Goal: Task Accomplishment & Management: Manage account settings

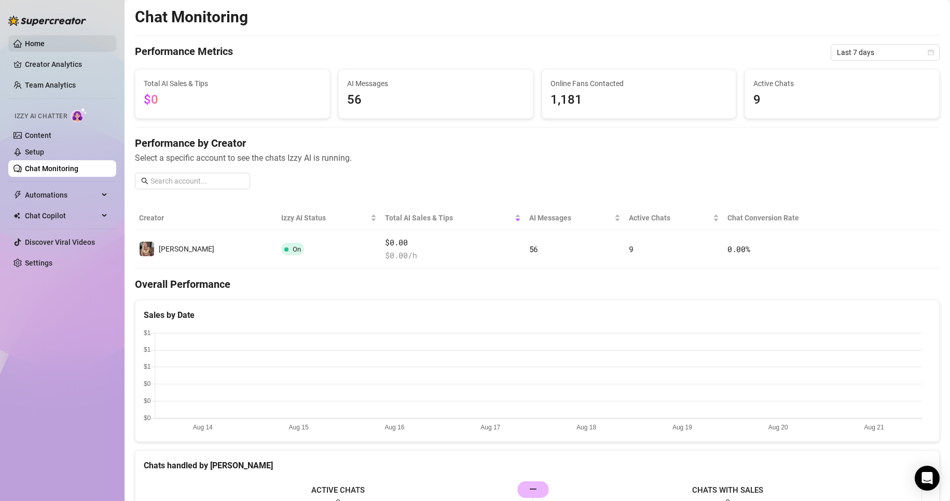
click at [33, 43] on link "Home" at bounding box center [35, 43] width 20 height 8
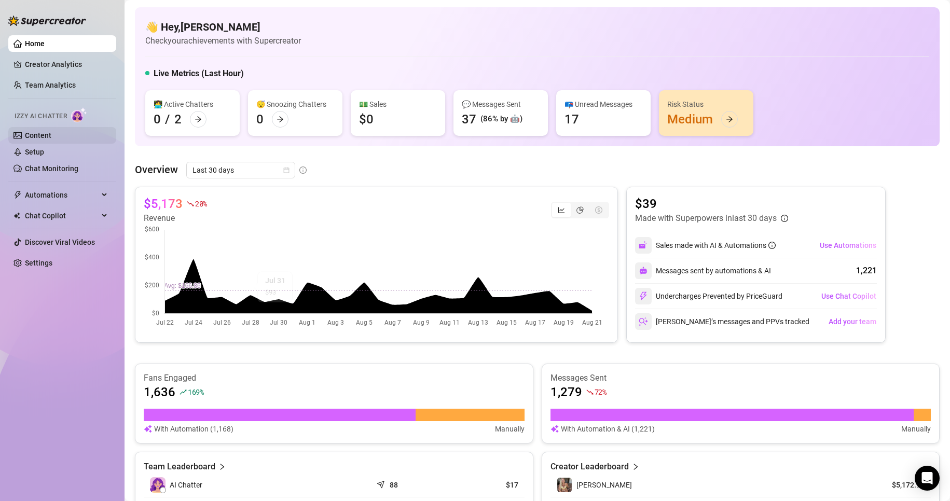
click at [34, 131] on link "Content" at bounding box center [38, 135] width 26 height 8
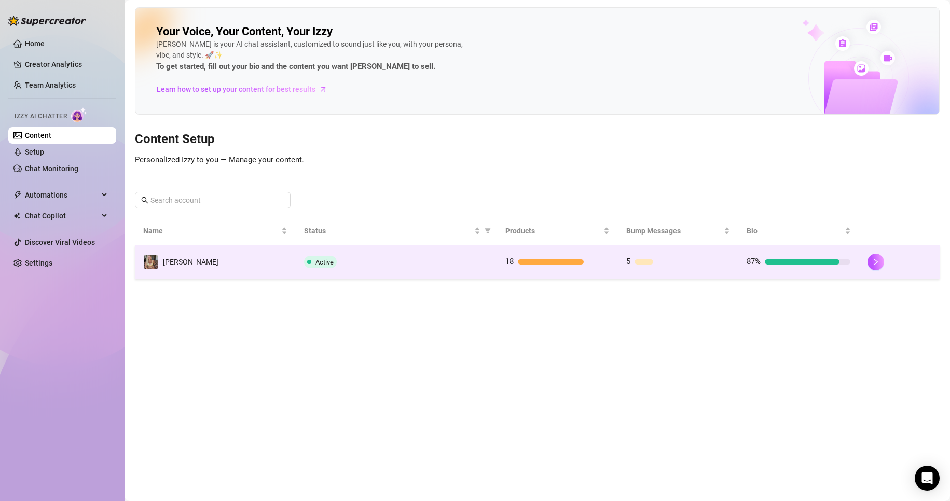
click at [171, 261] on span "[PERSON_NAME]" at bounding box center [190, 262] width 55 height 8
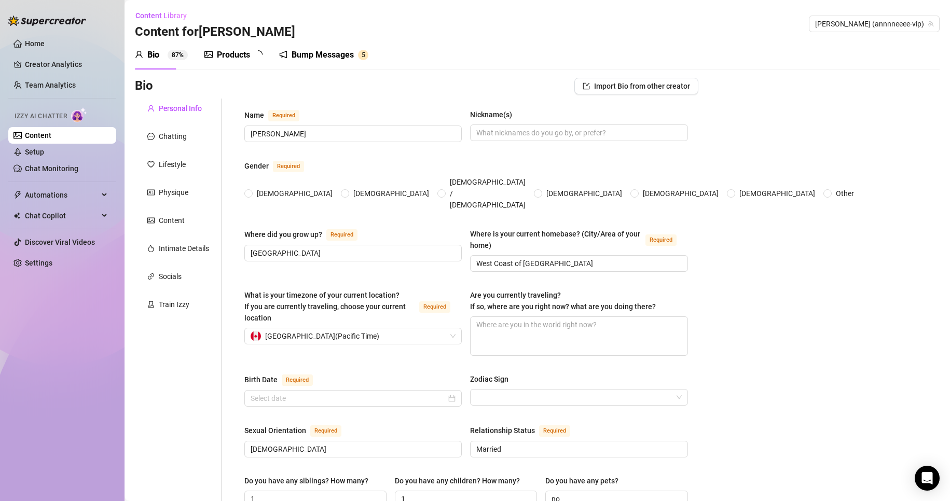
radio input "true"
type input "[DATE]"
click at [241, 55] on div "Products" at bounding box center [233, 55] width 33 height 12
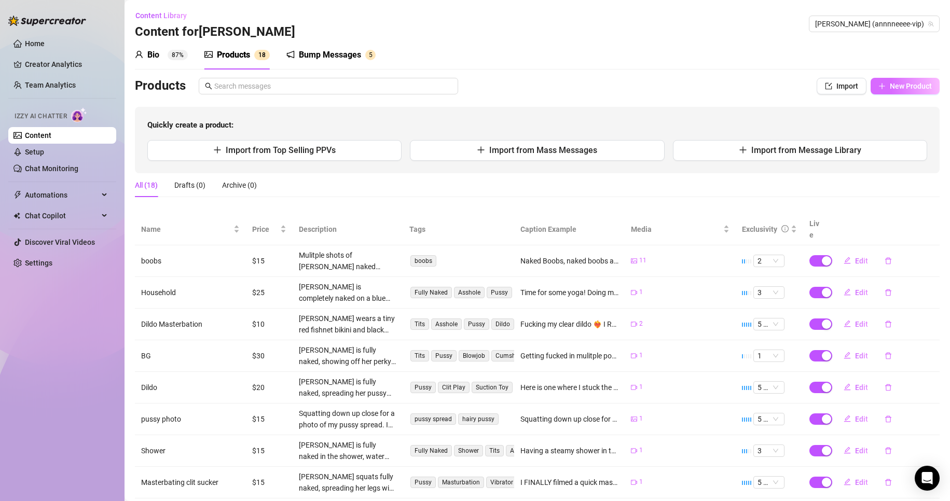
click at [895, 85] on span "New Product" at bounding box center [910, 86] width 42 height 8
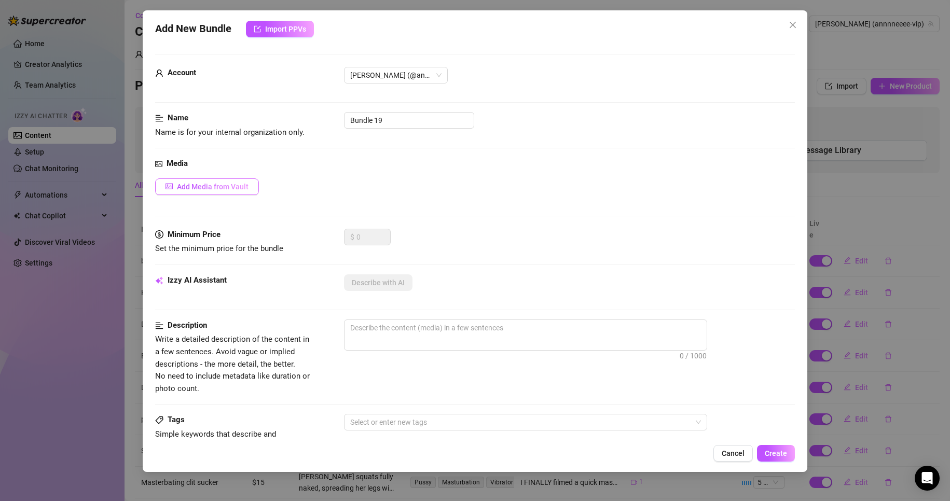
click at [207, 189] on span "Add Media from Vault" at bounding box center [213, 187] width 72 height 8
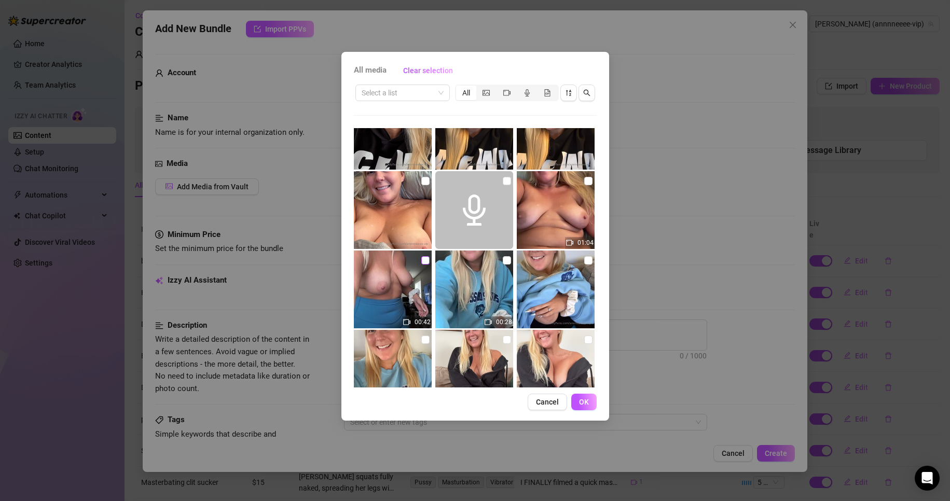
scroll to position [391, 0]
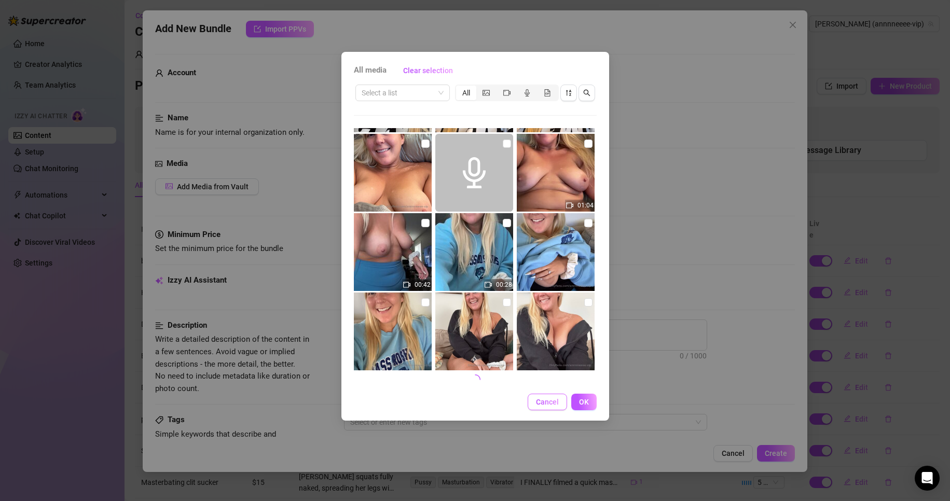
click at [551, 404] on span "Cancel" at bounding box center [547, 402] width 23 height 8
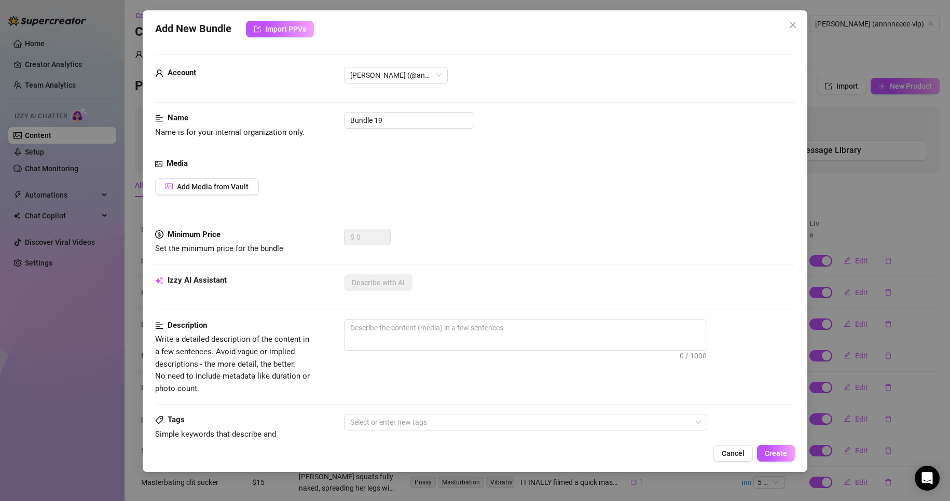
click at [797, 25] on icon "close" at bounding box center [792, 25] width 8 height 8
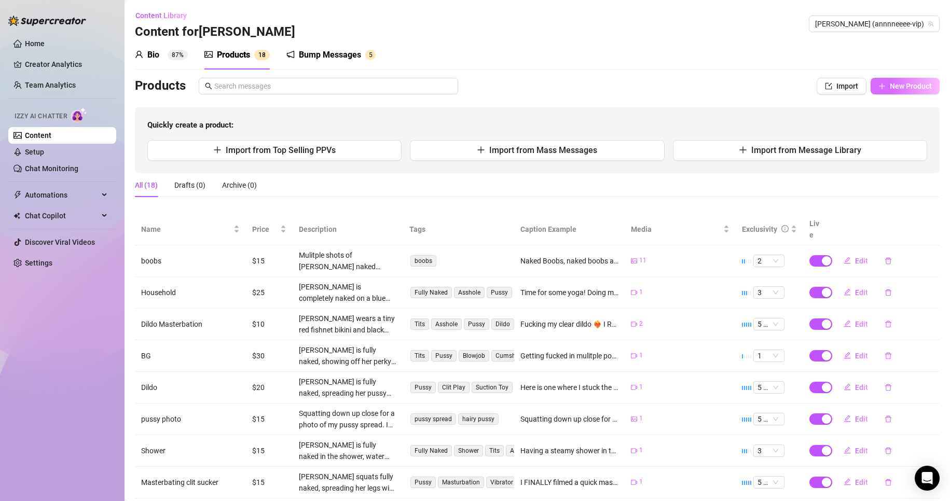
click at [889, 87] on span "New Product" at bounding box center [910, 86] width 42 height 8
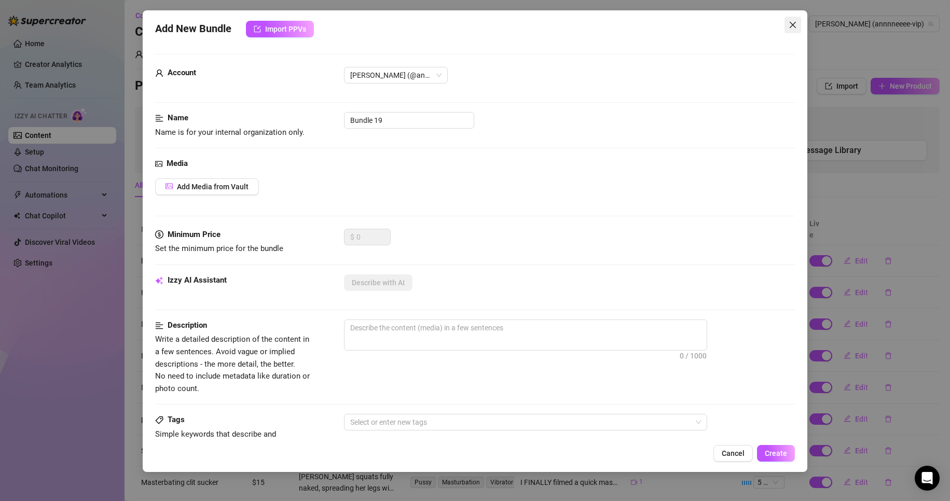
click at [791, 24] on icon "close" at bounding box center [792, 25] width 8 height 8
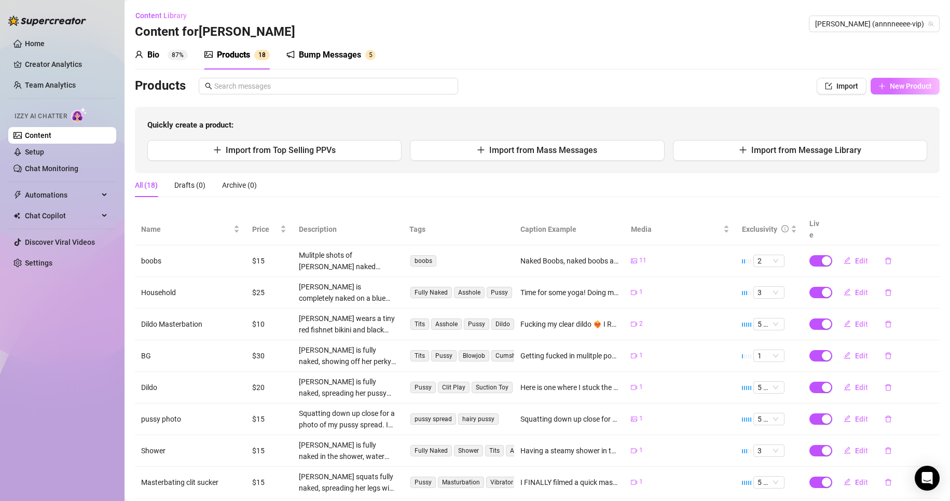
click at [889, 85] on span "New Product" at bounding box center [910, 86] width 42 height 8
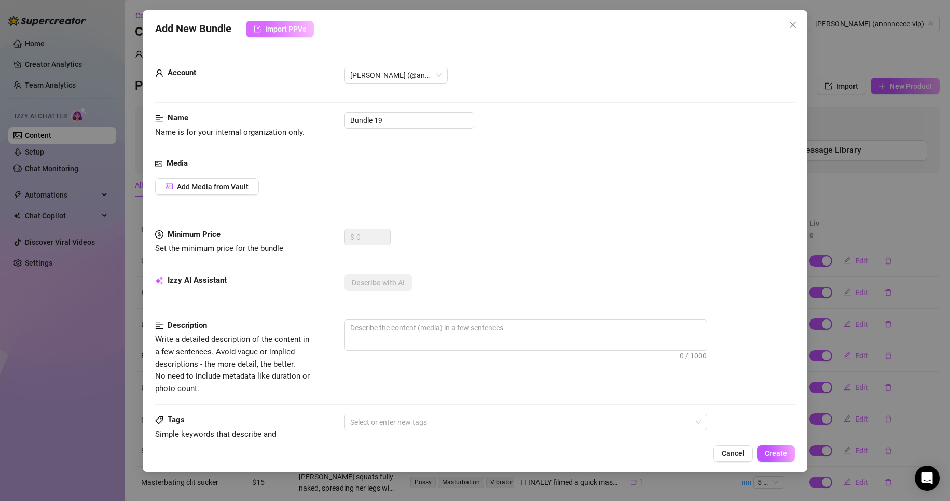
click at [277, 28] on span "Import PPVs" at bounding box center [285, 29] width 41 height 8
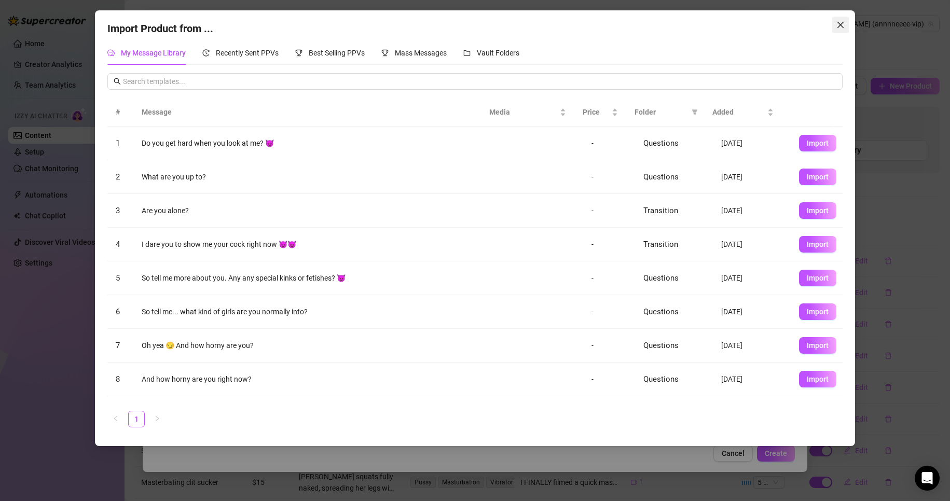
click at [843, 22] on icon "close" at bounding box center [840, 25] width 6 height 6
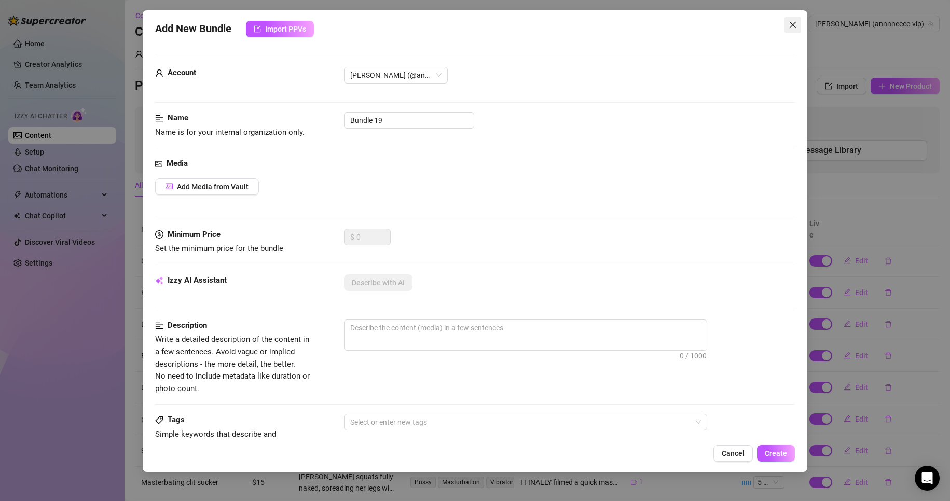
click at [793, 29] on icon "close" at bounding box center [792, 25] width 8 height 8
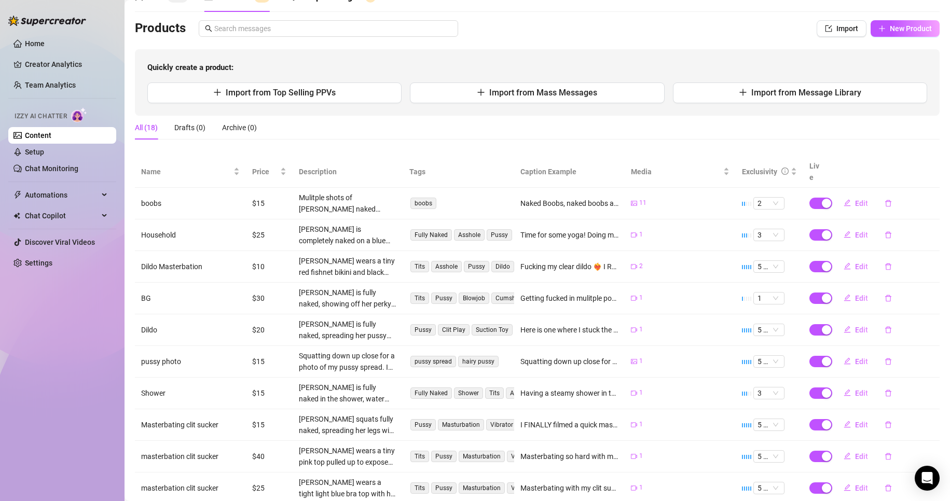
scroll to position [0, 0]
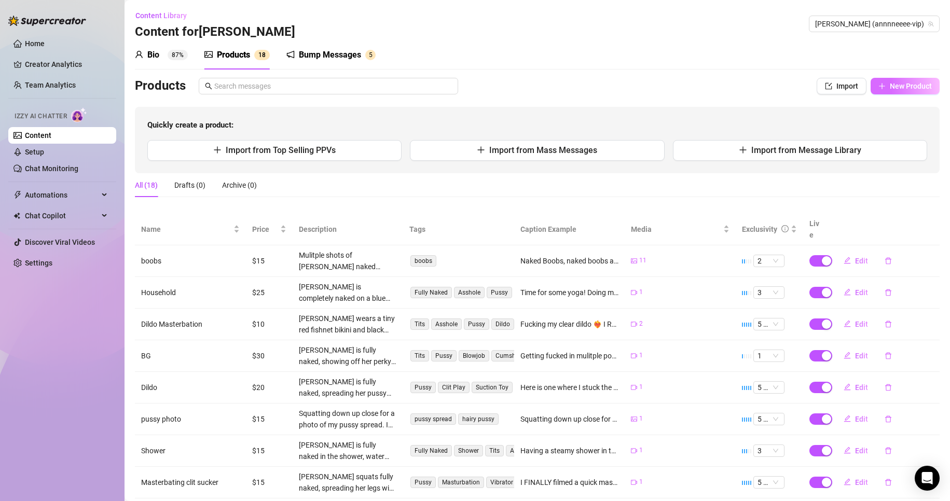
click at [890, 84] on span "New Product" at bounding box center [910, 86] width 42 height 8
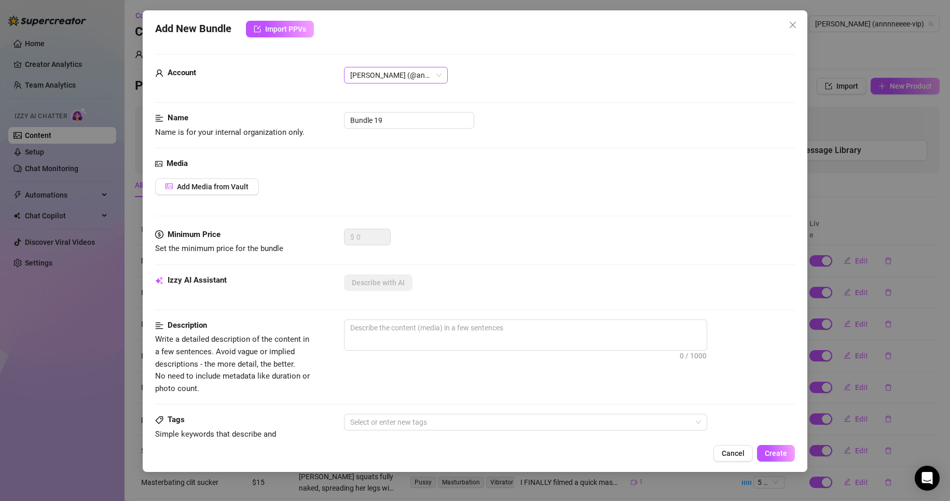
click at [438, 75] on span "[PERSON_NAME] (@annnneeee-vip)" at bounding box center [395, 75] width 91 height 16
click at [792, 29] on icon "close" at bounding box center [792, 25] width 8 height 8
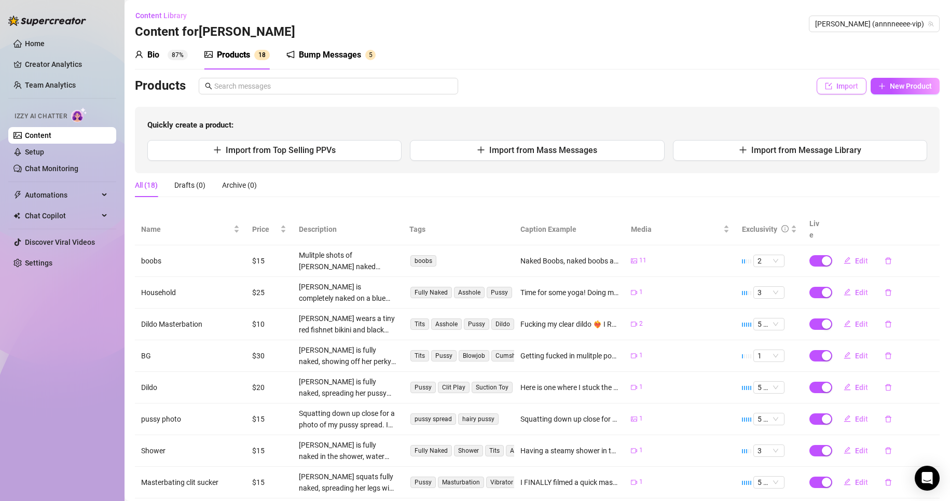
click at [832, 93] on button "Import" at bounding box center [841, 86] width 50 height 17
type textarea "Type your message here..."
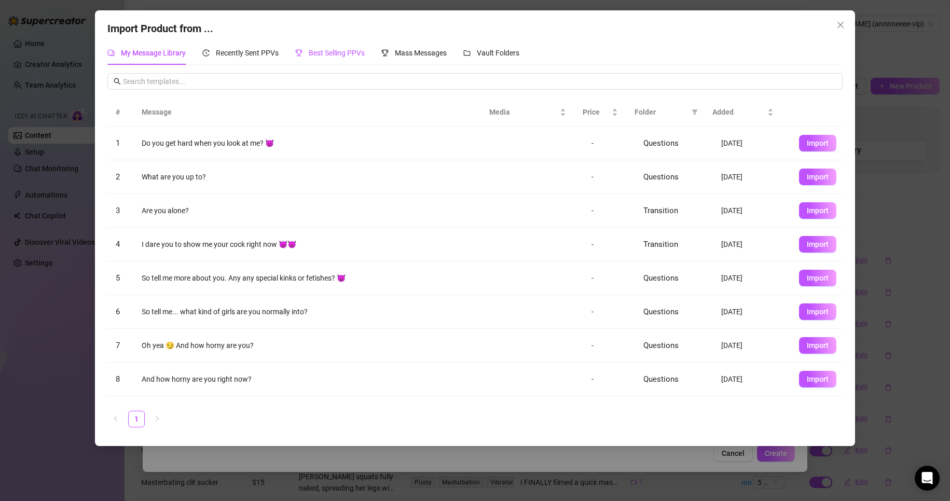
click at [341, 53] on span "Best Selling PPVs" at bounding box center [337, 53] width 56 height 8
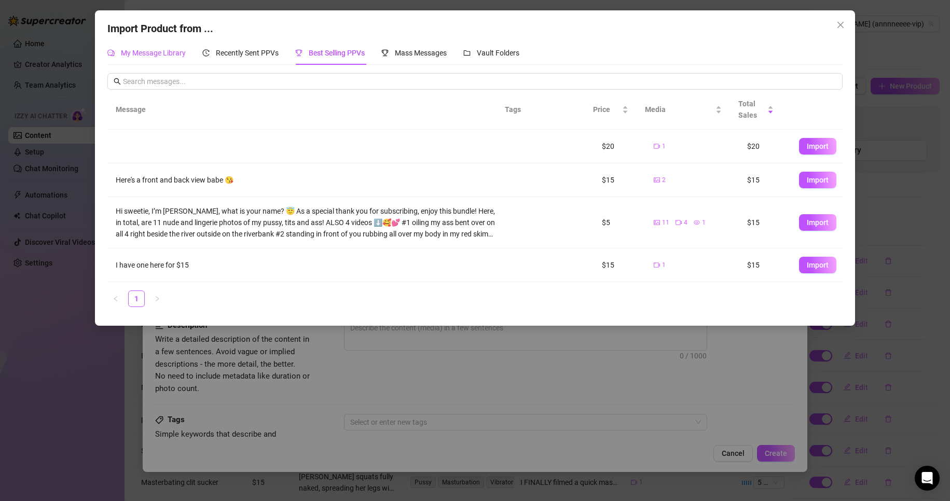
click at [158, 55] on span "My Message Library" at bounding box center [153, 53] width 65 height 8
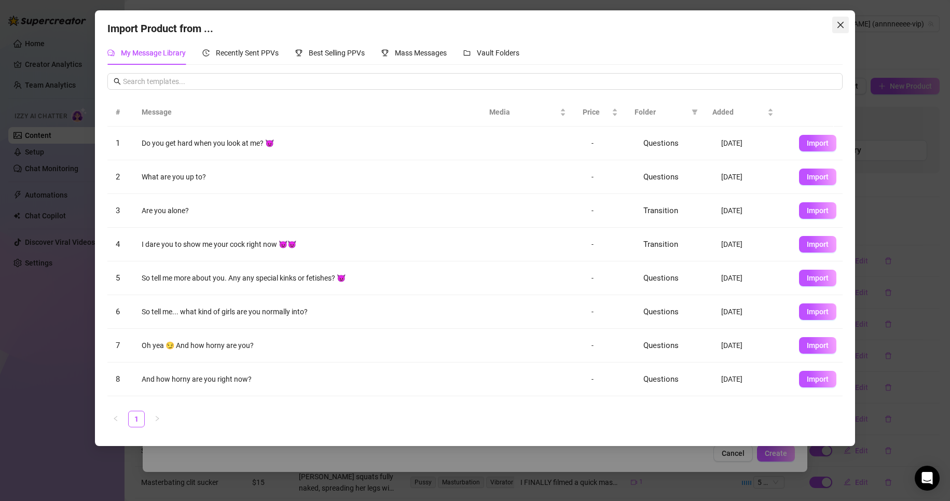
click at [838, 25] on icon "close" at bounding box center [840, 25] width 8 height 8
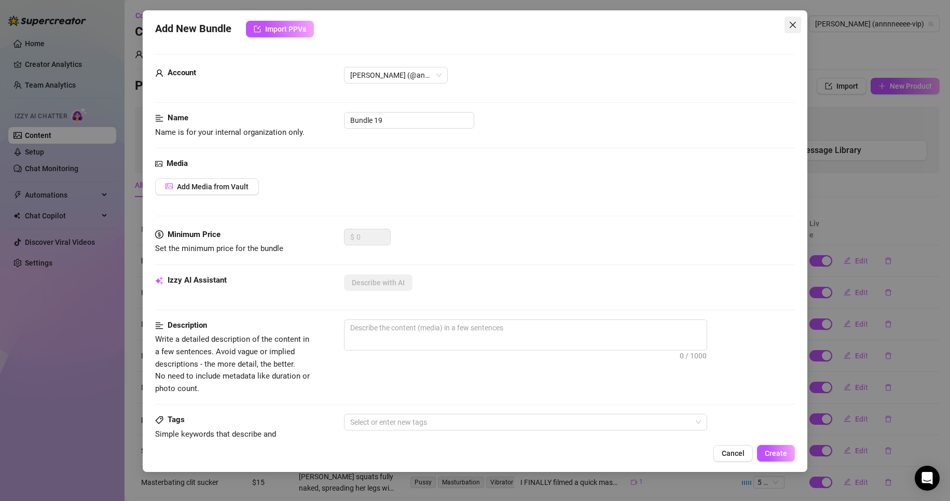
click at [793, 25] on icon "close" at bounding box center [792, 25] width 8 height 8
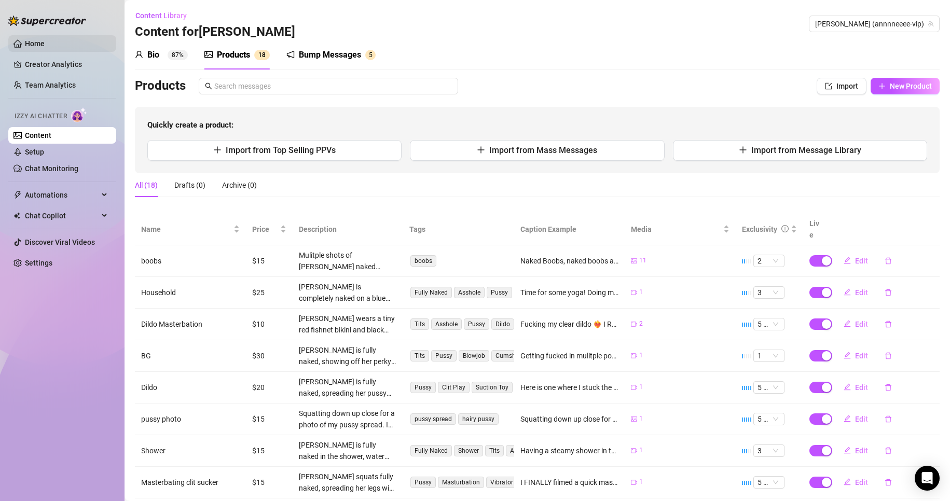
click at [40, 41] on link "Home" at bounding box center [35, 43] width 20 height 8
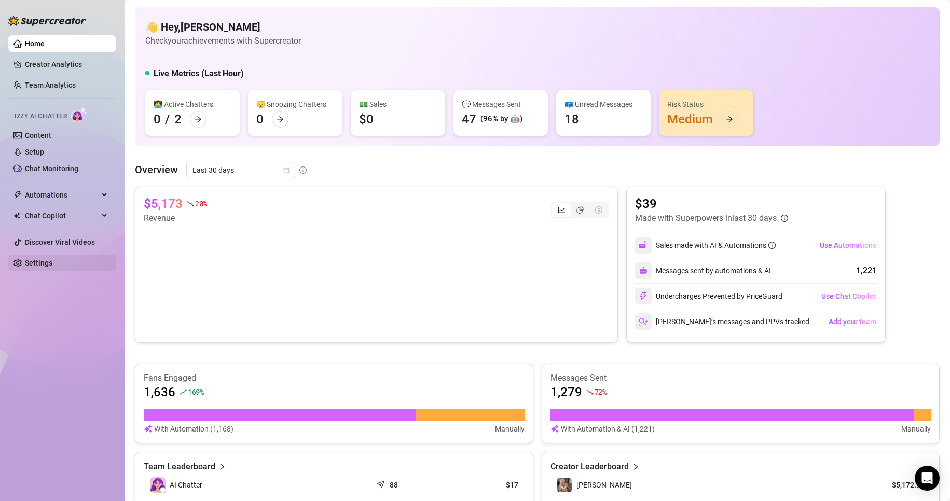
click at [31, 259] on link "Settings" at bounding box center [38, 263] width 27 height 8
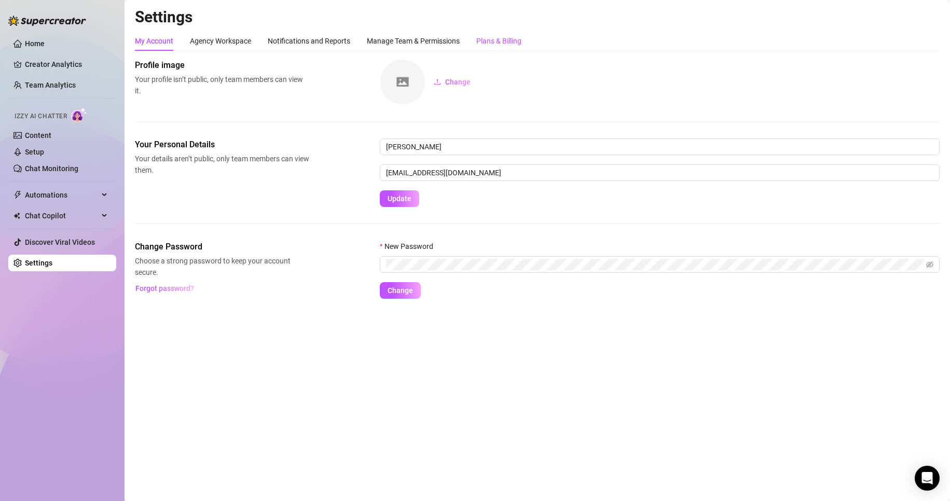
click at [501, 40] on div "Plans & Billing" at bounding box center [498, 40] width 45 height 11
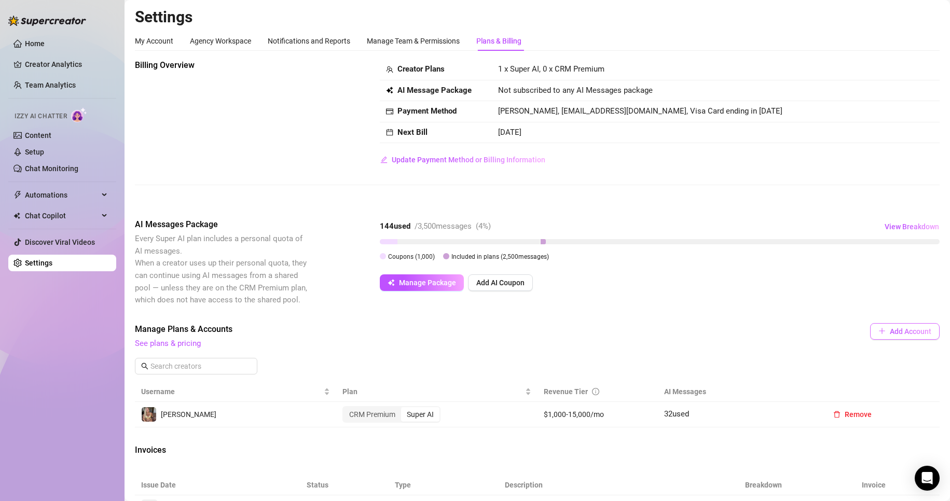
click at [898, 335] on span "Add Account" at bounding box center [909, 331] width 41 height 8
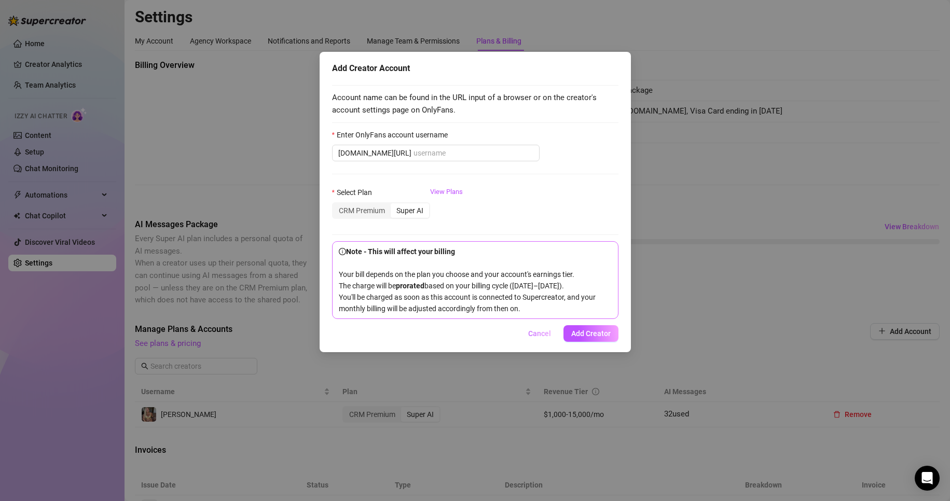
click at [542, 338] on span "Cancel" at bounding box center [539, 333] width 23 height 8
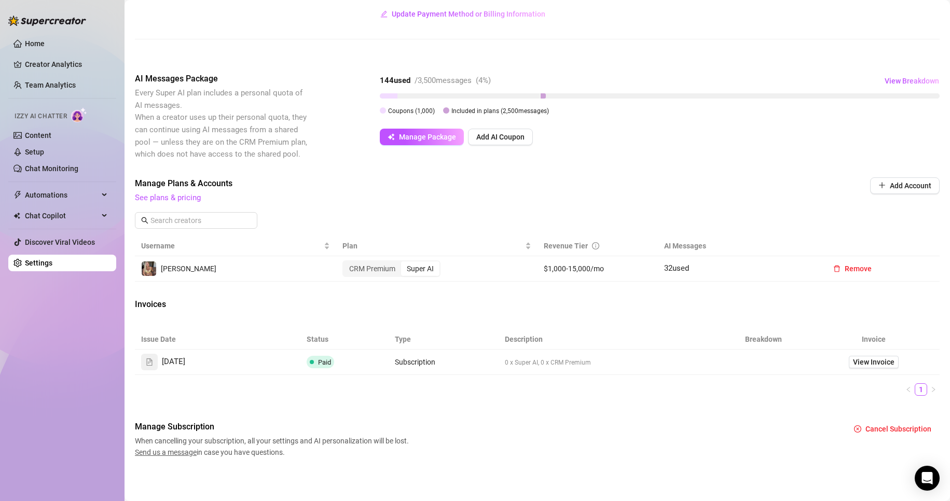
scroll to position [146, 0]
click at [100, 194] on div "Automations" at bounding box center [62, 195] width 108 height 17
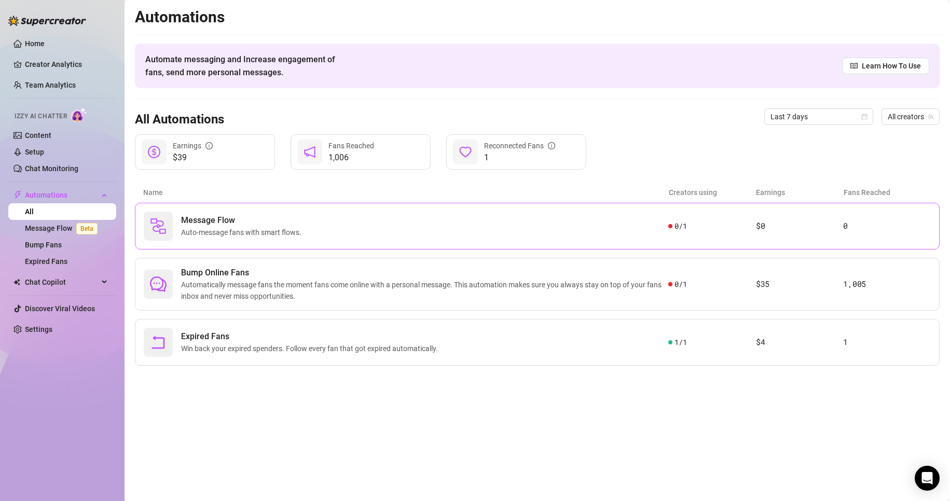
click at [286, 232] on span "Auto-message fans with smart flows." at bounding box center [243, 232] width 124 height 11
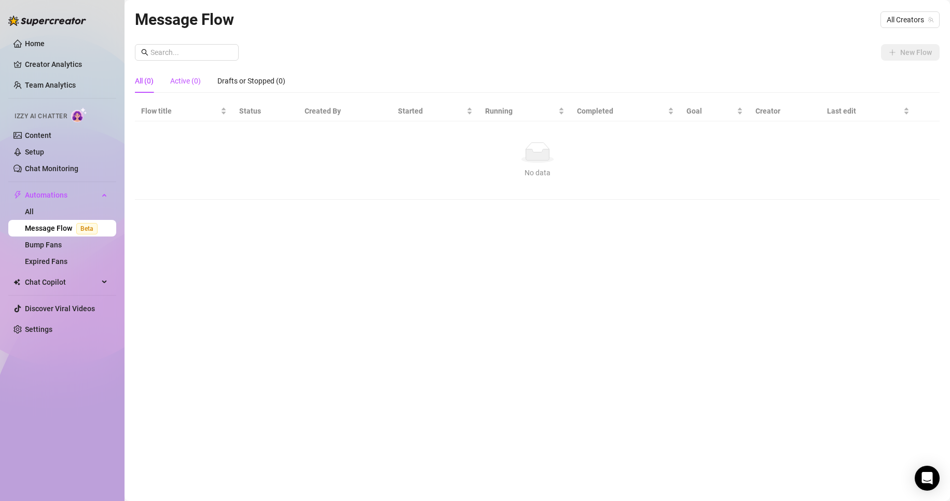
click at [187, 77] on div "Active (0)" at bounding box center [185, 80] width 31 height 11
click at [252, 75] on div "Drafts or Stopped (0)" at bounding box center [251, 80] width 68 height 11
click at [143, 80] on div "Click to sort ascending" at bounding box center [183, 89] width 81 height 20
click at [65, 193] on span "Automations" at bounding box center [62, 195] width 74 height 17
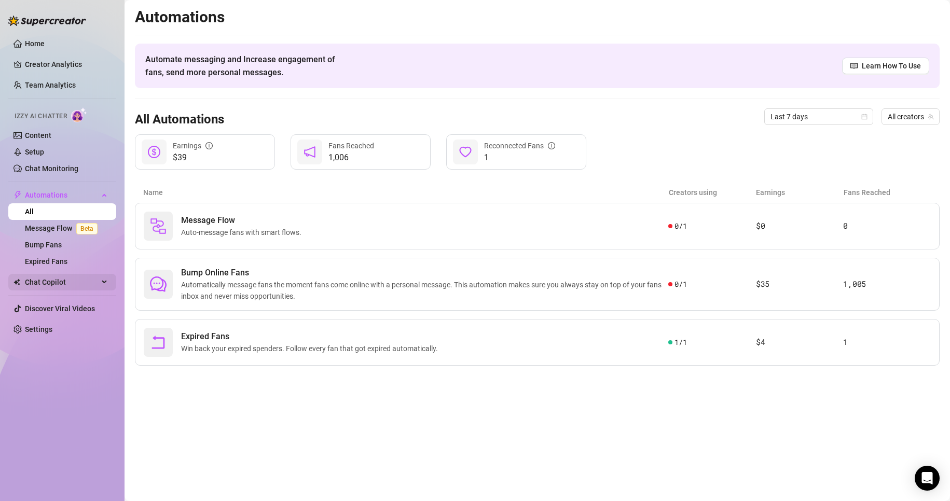
drag, startPoint x: 77, startPoint y: 281, endPoint x: 83, endPoint y: 281, distance: 6.2
click at [80, 281] on span "Chat Copilot" at bounding box center [62, 282] width 74 height 17
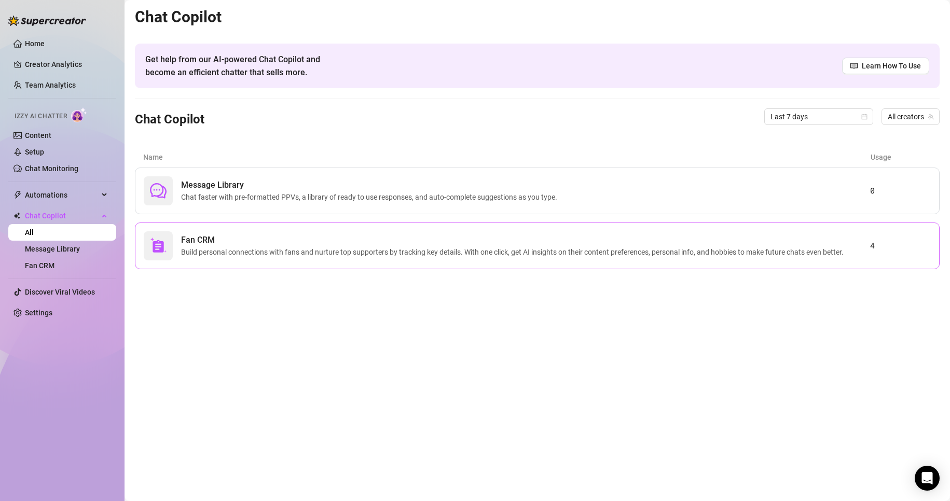
click at [321, 262] on div "Fan CRM Build personal connections with fans and nurture top supporters by trac…" at bounding box center [537, 245] width 804 height 47
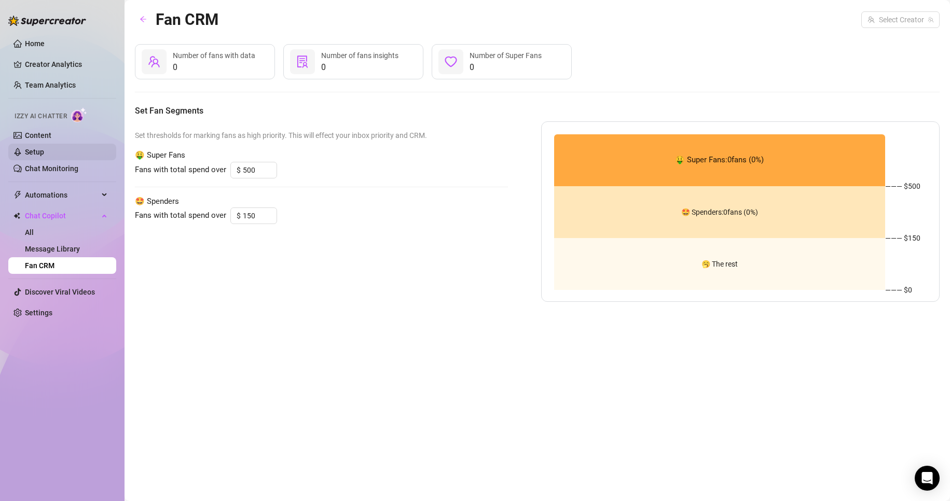
click at [38, 151] on link "Setup" at bounding box center [34, 152] width 19 height 8
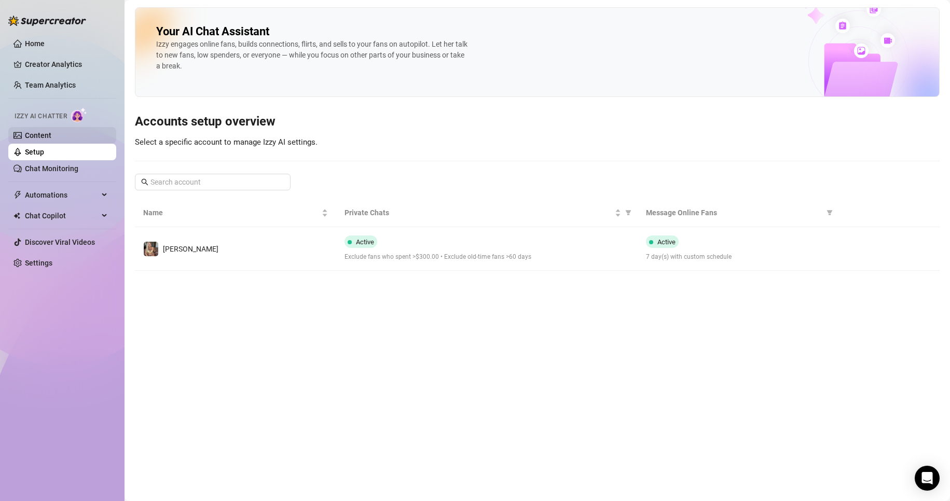
click at [34, 135] on link "Content" at bounding box center [38, 135] width 26 height 8
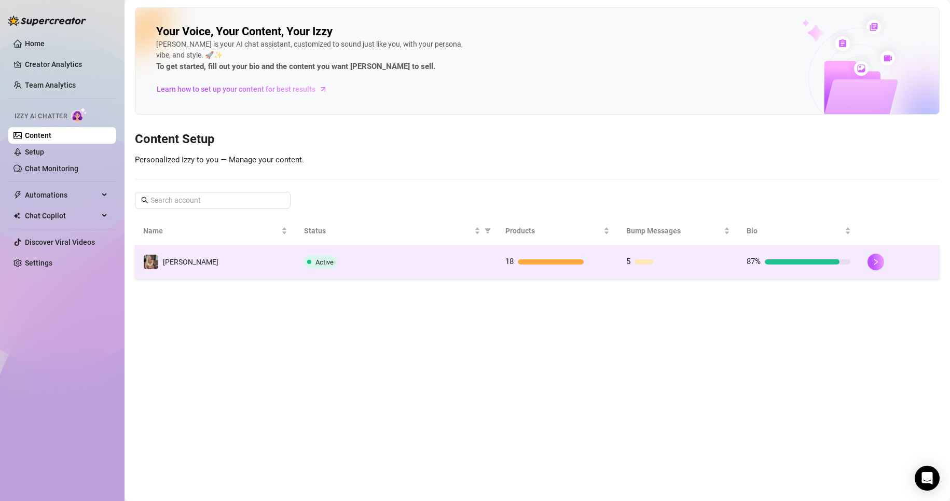
click at [238, 264] on td "[PERSON_NAME]" at bounding box center [215, 262] width 161 height 34
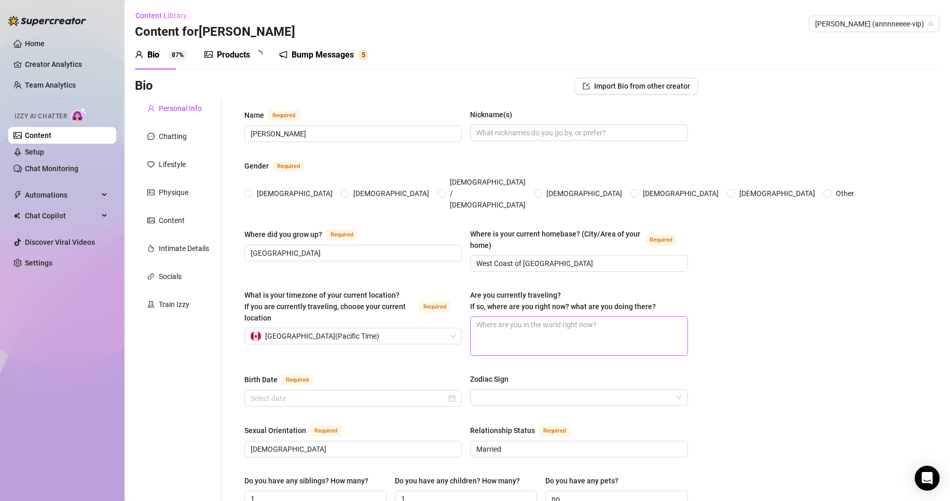
radio input "true"
type input "[DATE]"
click at [173, 133] on div "Chatting" at bounding box center [173, 136] width 28 height 11
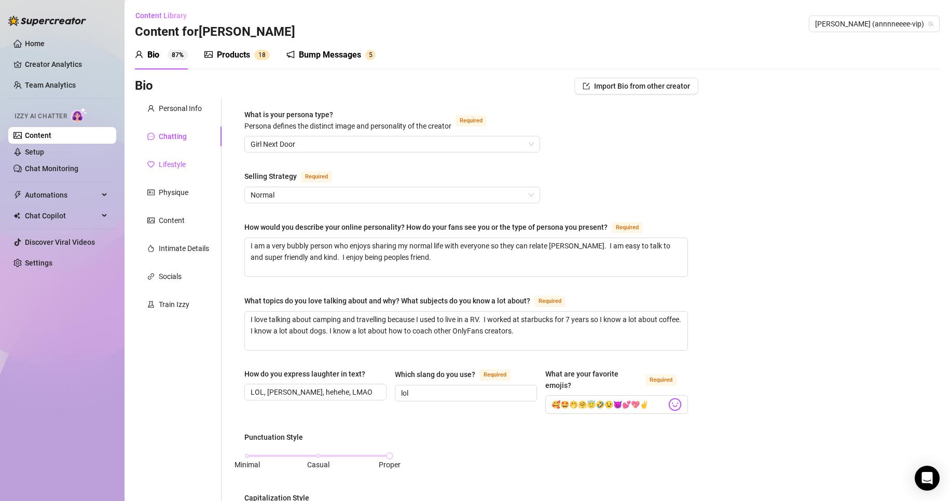
click at [167, 164] on div "Lifestyle" at bounding box center [172, 164] width 27 height 11
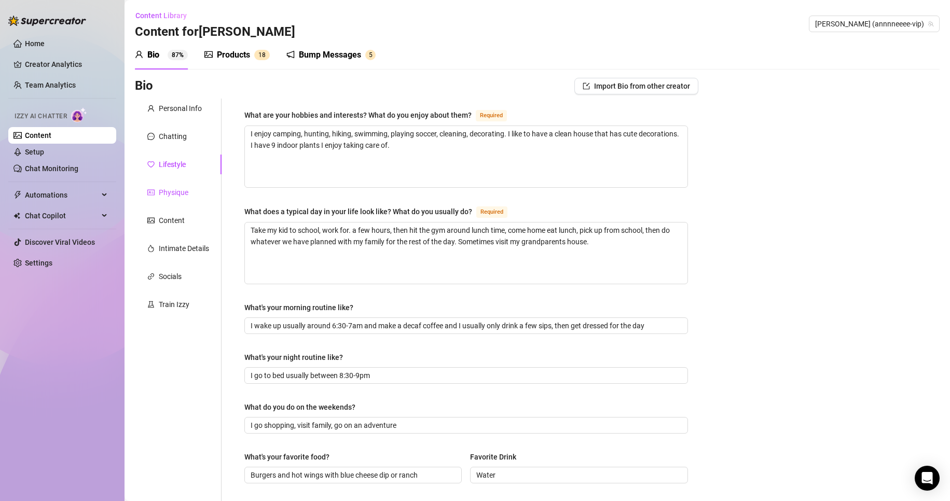
click at [176, 191] on div "Physique" at bounding box center [174, 192] width 30 height 11
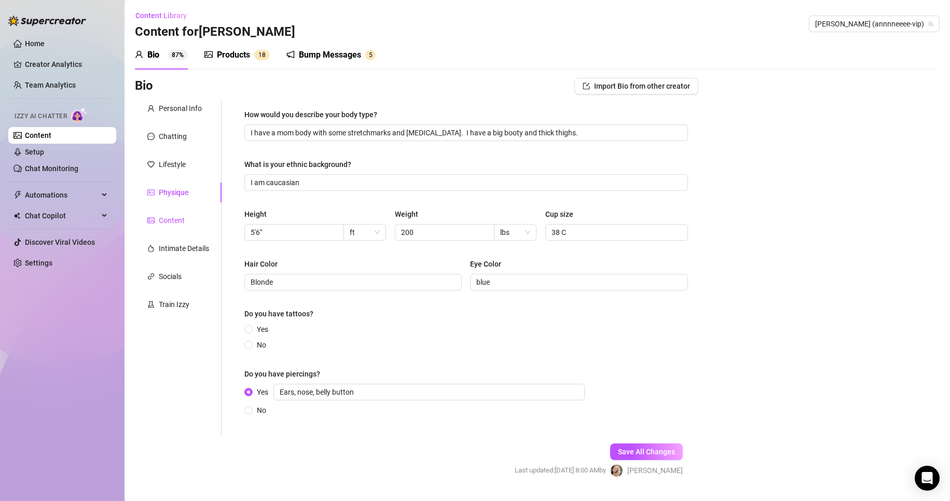
click at [171, 220] on div "Content" at bounding box center [172, 220] width 26 height 11
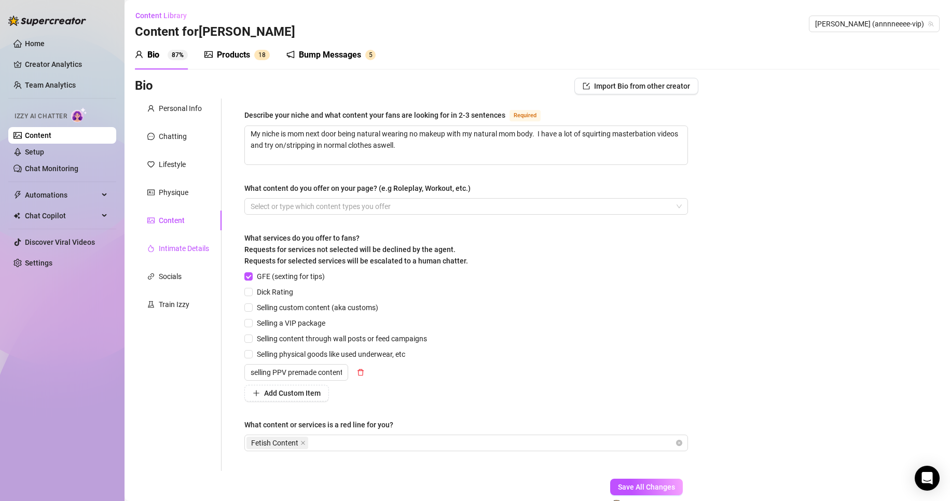
click at [173, 249] on div "Intimate Details" at bounding box center [184, 248] width 50 height 11
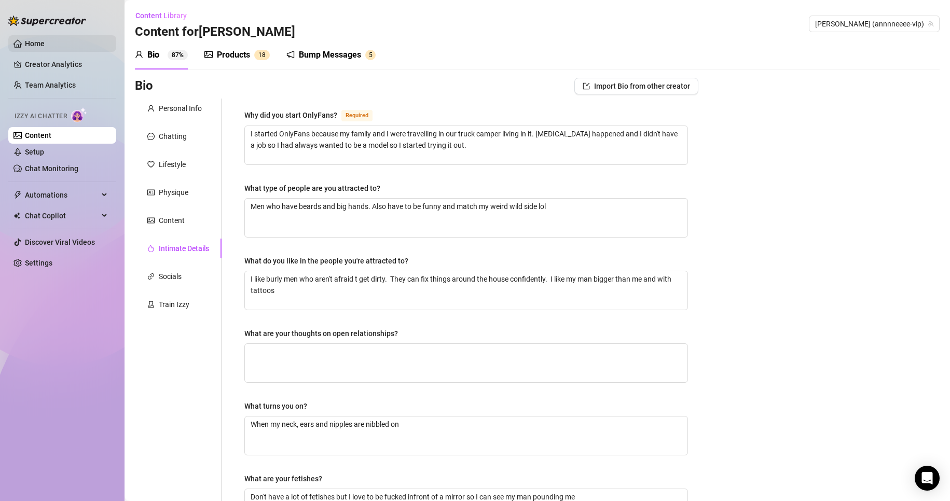
click at [31, 39] on link "Home" at bounding box center [35, 43] width 20 height 8
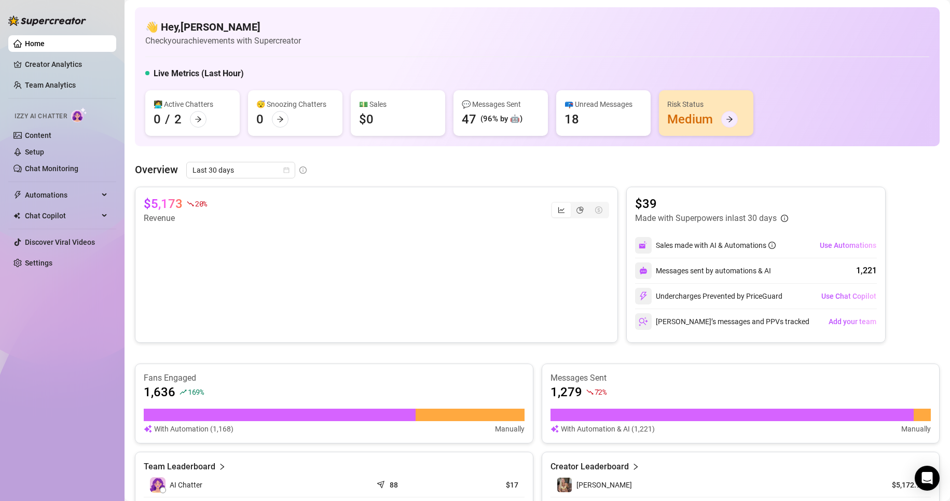
click at [733, 120] on div at bounding box center [729, 119] width 17 height 17
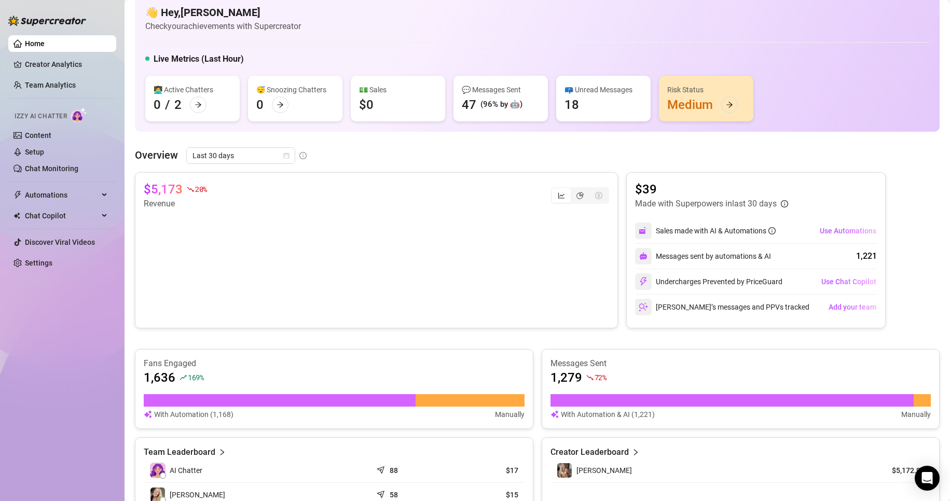
scroll to position [14, 0]
